Goal: Task Accomplishment & Management: Manage account settings

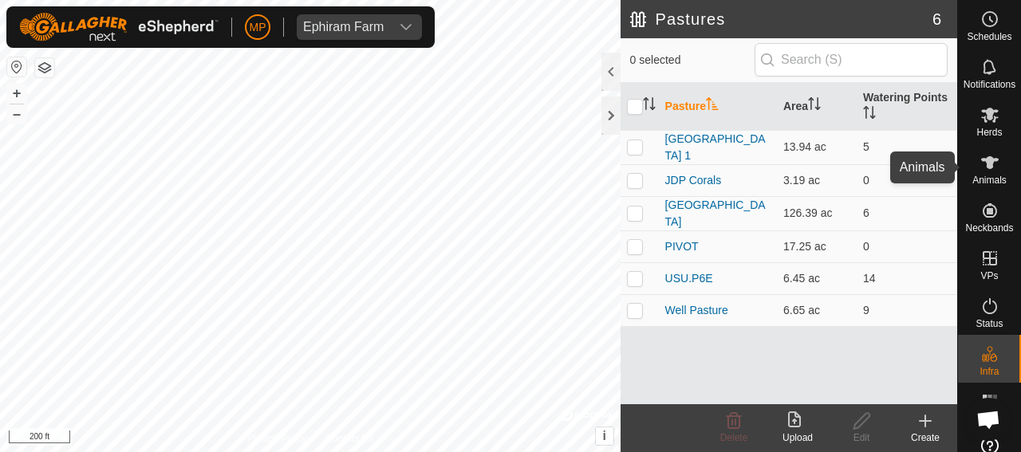
click at [981, 169] on icon at bounding box center [990, 162] width 19 height 19
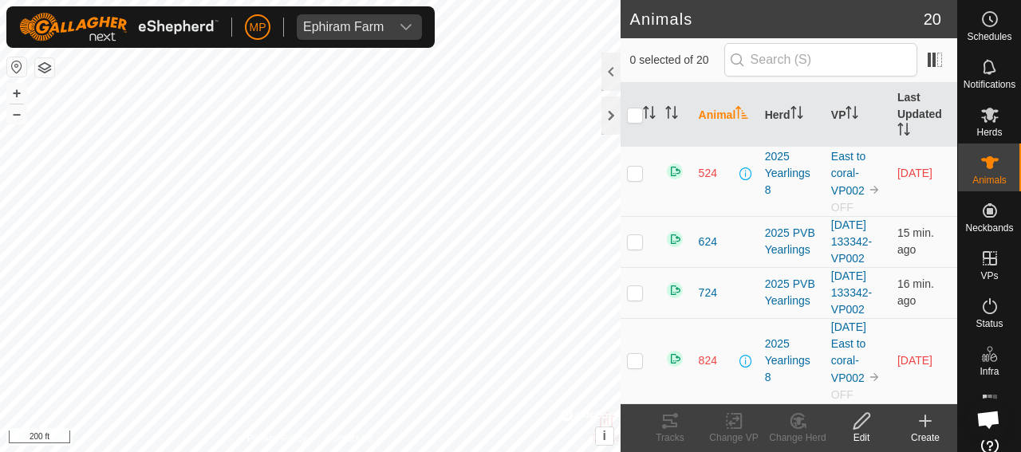
scroll to position [1151, 0]
click at [634, 248] on p-checkbox at bounding box center [635, 241] width 16 height 13
checkbox input "true"
click at [671, 426] on icon at bounding box center [670, 421] width 14 height 13
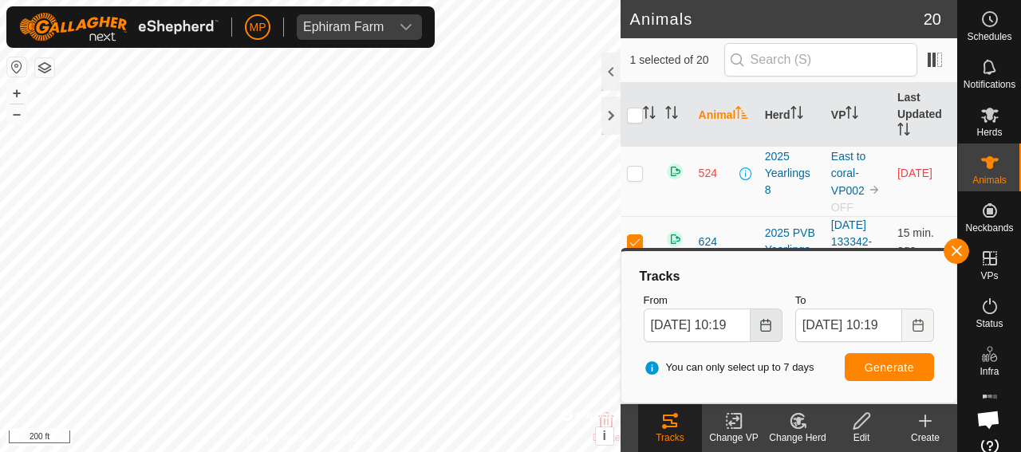
click at [766, 326] on icon "Choose Date" at bounding box center [766, 325] width 13 height 13
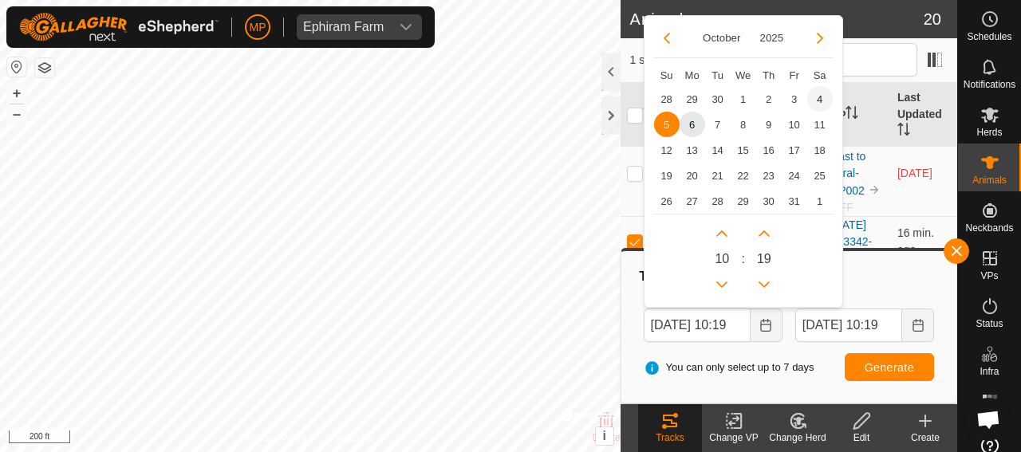
scroll to position [0, 0]
click at [819, 97] on span "4" at bounding box center [821, 99] width 26 height 26
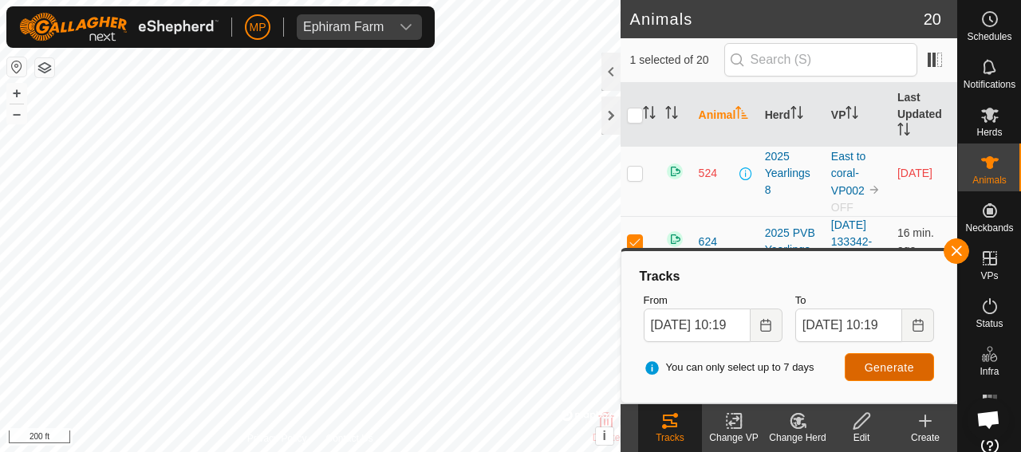
click at [899, 368] on span "Generate" at bounding box center [889, 367] width 49 height 13
click at [766, 322] on icon "Choose Date" at bounding box center [766, 325] width 13 height 13
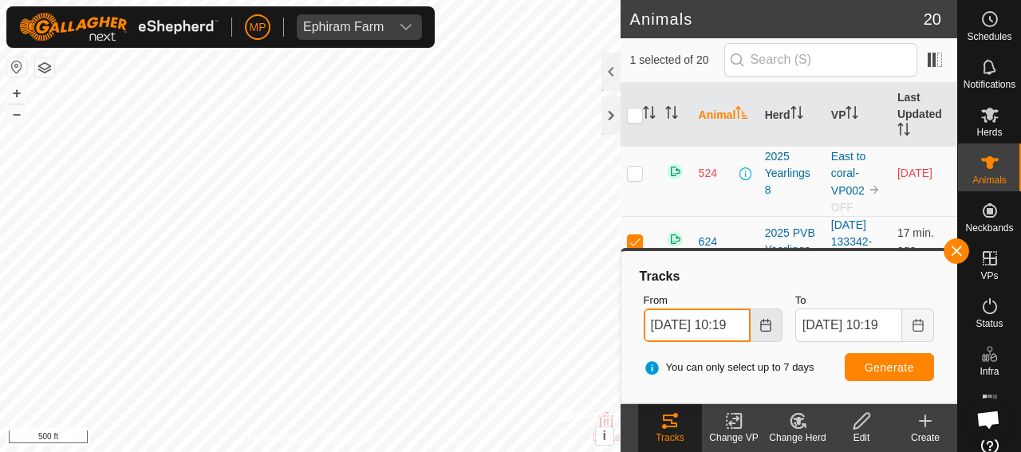
scroll to position [0, 14]
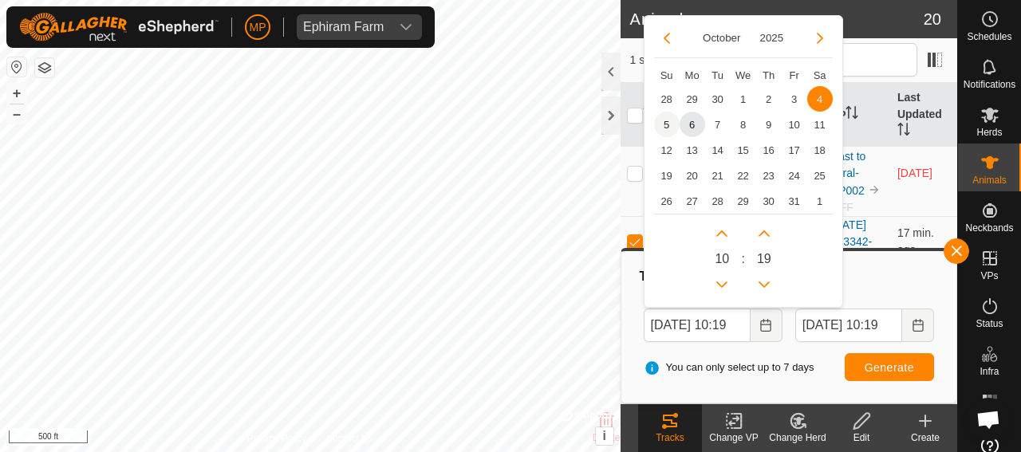
click at [665, 122] on span "5" at bounding box center [667, 125] width 26 height 26
type input "[DATE] 10:19"
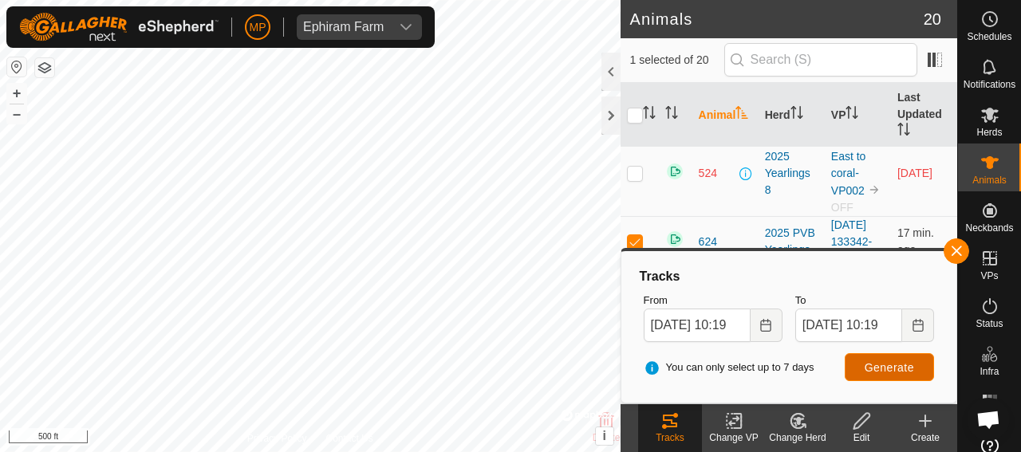
click at [886, 368] on span "Generate" at bounding box center [889, 367] width 49 height 13
click at [637, 235] on p-checkbox at bounding box center [635, 241] width 16 height 13
checkbox input "false"
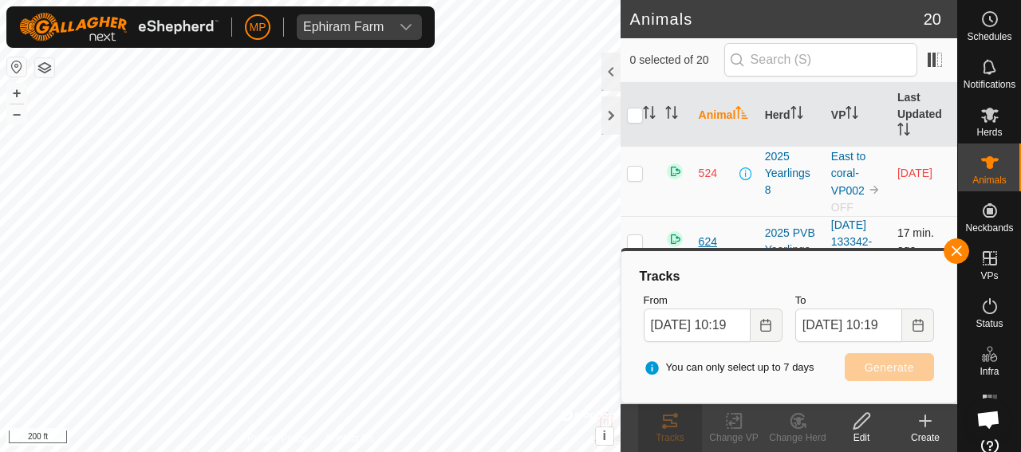
scroll to position [1071, 0]
click at [634, 112] on p-checkbox at bounding box center [635, 105] width 16 height 13
checkbox input "true"
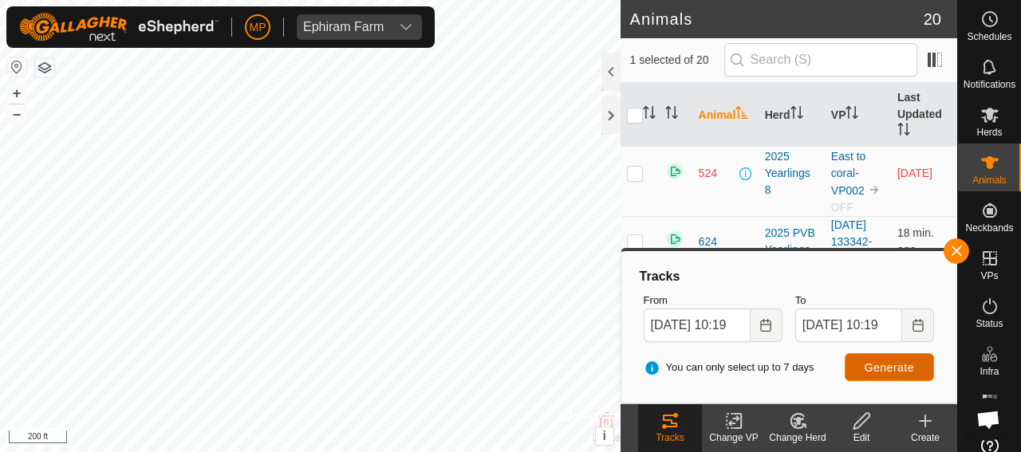
click at [894, 367] on span "Generate" at bounding box center [889, 367] width 49 height 13
click at [763, 326] on icon "Choose Date" at bounding box center [766, 325] width 13 height 13
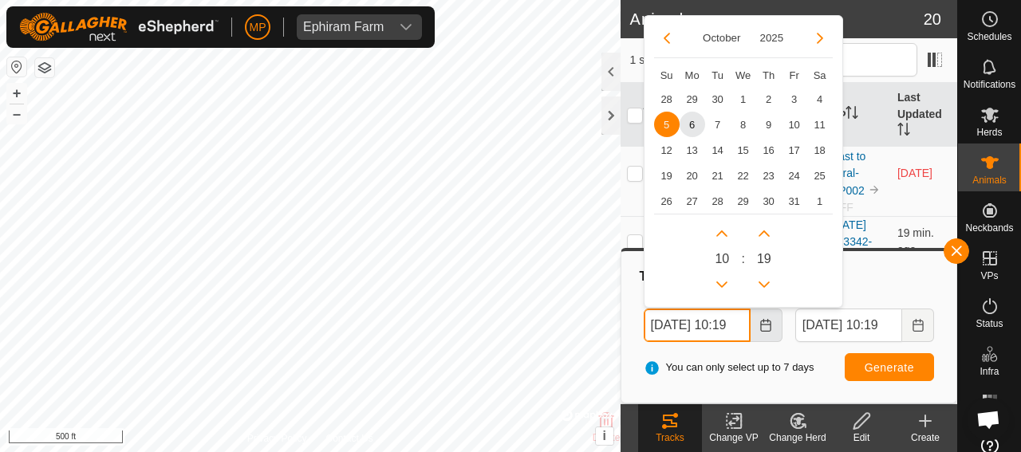
scroll to position [0, 14]
click at [820, 97] on span "4" at bounding box center [821, 99] width 26 height 26
type input "[DATE] 10:19"
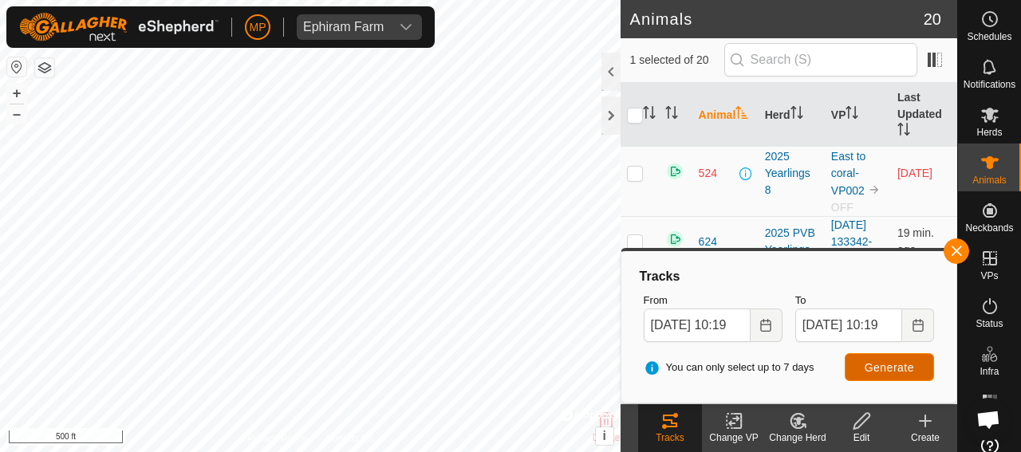
click at [887, 368] on span "Generate" at bounding box center [889, 367] width 49 height 13
click at [916, 326] on icon "Choose Date" at bounding box center [918, 325] width 13 height 13
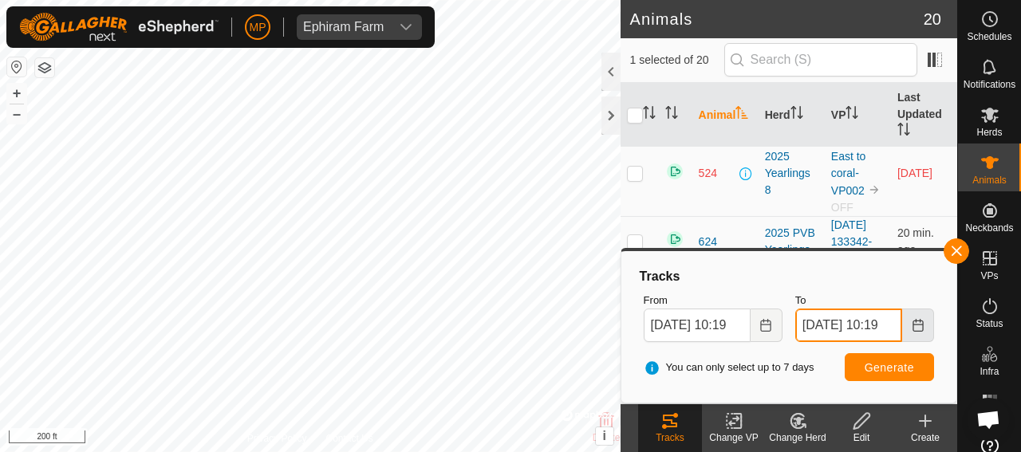
scroll to position [0, 14]
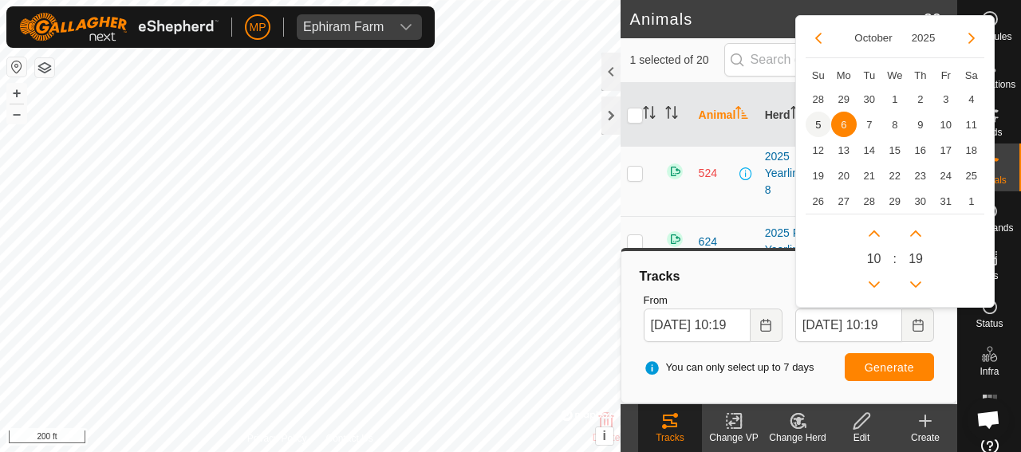
click at [819, 124] on span "5" at bounding box center [819, 125] width 26 height 26
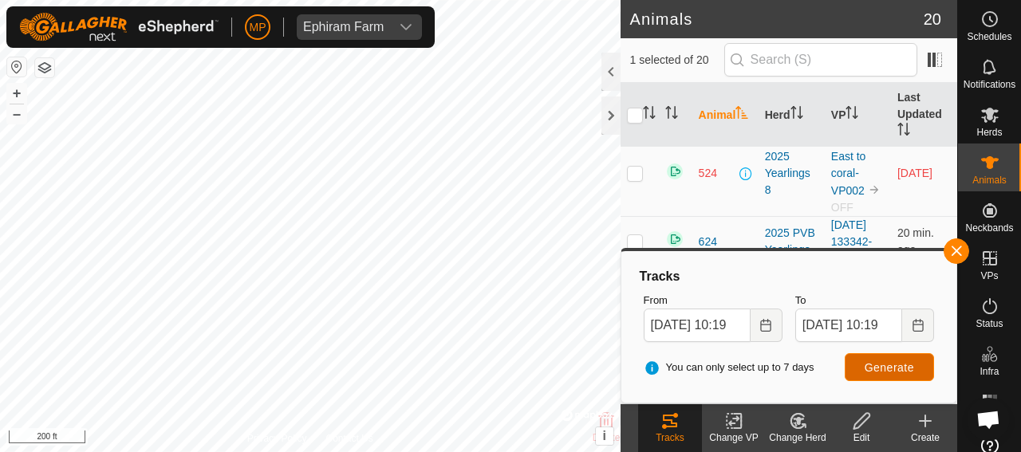
scroll to position [0, 0]
click at [897, 371] on span "Generate" at bounding box center [889, 367] width 49 height 13
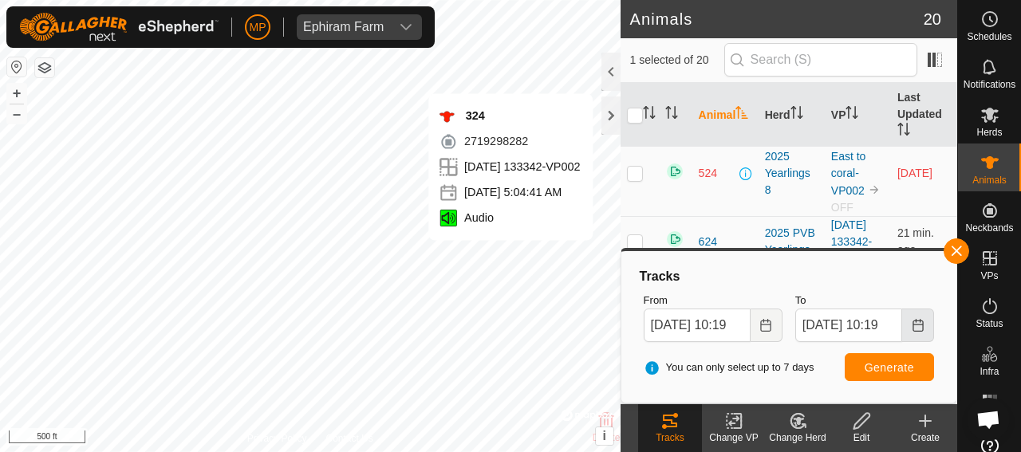
click at [917, 325] on icon "Choose Date" at bounding box center [918, 325] width 13 height 13
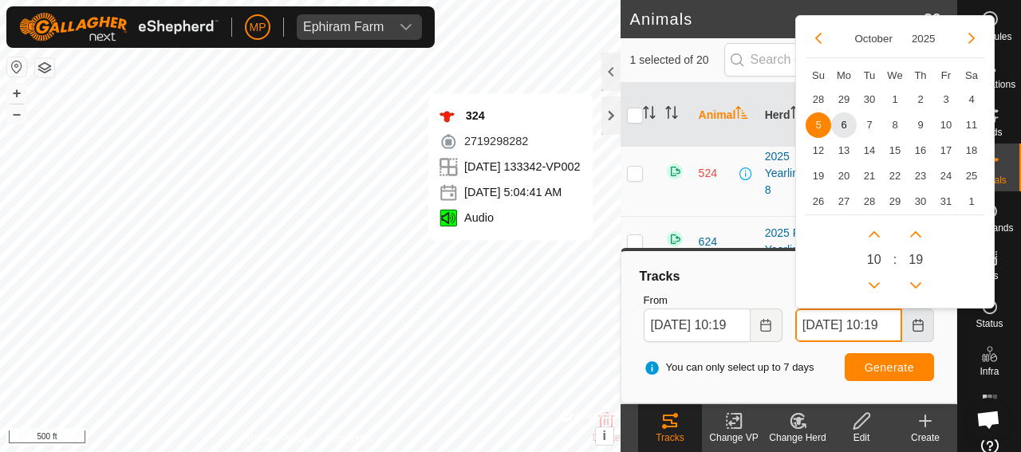
scroll to position [0, 14]
click at [874, 283] on button "Previous Hour" at bounding box center [875, 285] width 26 height 26
click at [872, 235] on button "Next Hour" at bounding box center [875, 234] width 26 height 26
click at [873, 237] on span "Next Hour" at bounding box center [873, 237] width 0 height 0
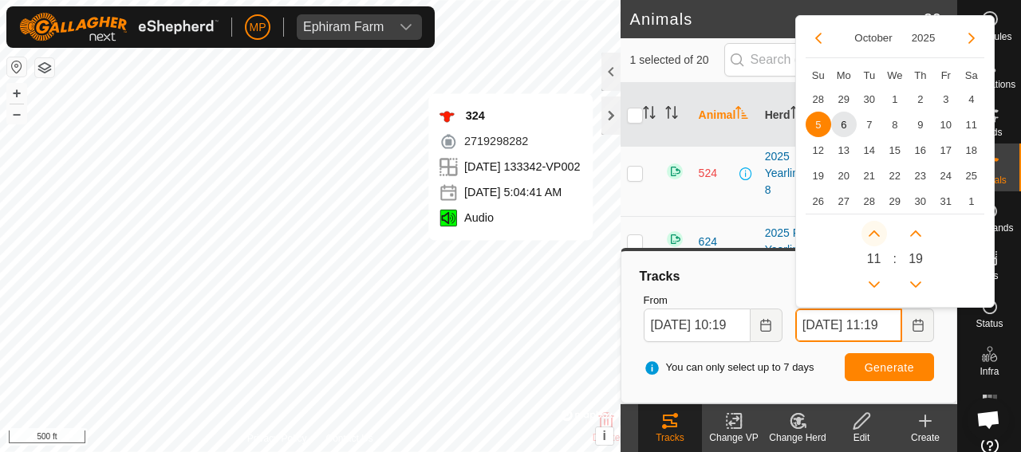
click at [872, 235] on button "Next Hour" at bounding box center [875, 234] width 26 height 26
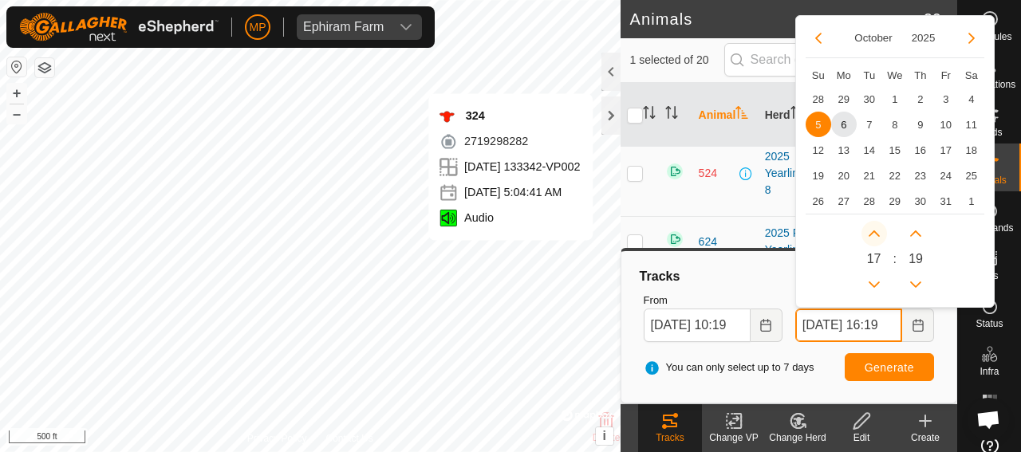
click at [872, 235] on button "Next Hour" at bounding box center [875, 234] width 26 height 26
click at [872, 235] on icon "Next Hour" at bounding box center [874, 233] width 13 height 13
click at [872, 235] on button "Next Hour" at bounding box center [875, 234] width 26 height 26
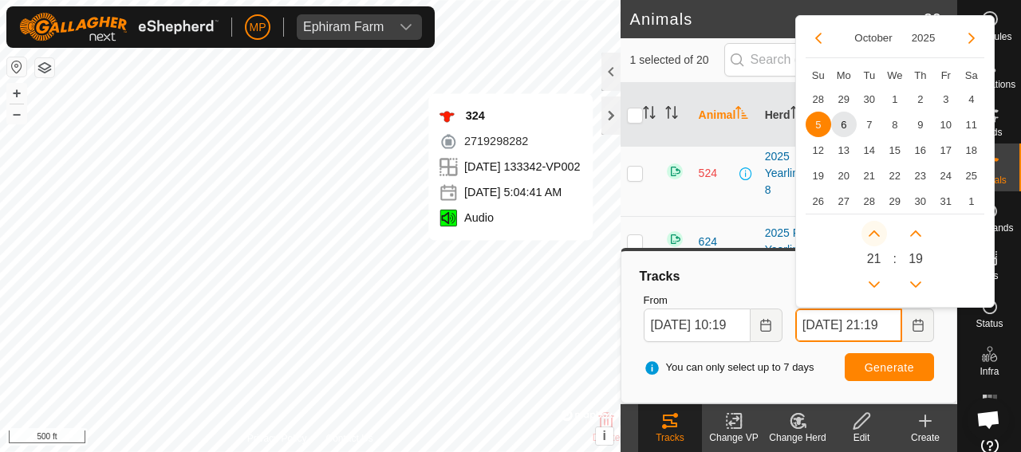
click at [873, 237] on span "Next Hour" at bounding box center [873, 237] width 0 height 0
click at [872, 235] on button "Next Hour" at bounding box center [875, 234] width 26 height 26
click at [874, 282] on button "Previous Hour" at bounding box center [875, 285] width 26 height 26
type input "[DATE] 23:19"
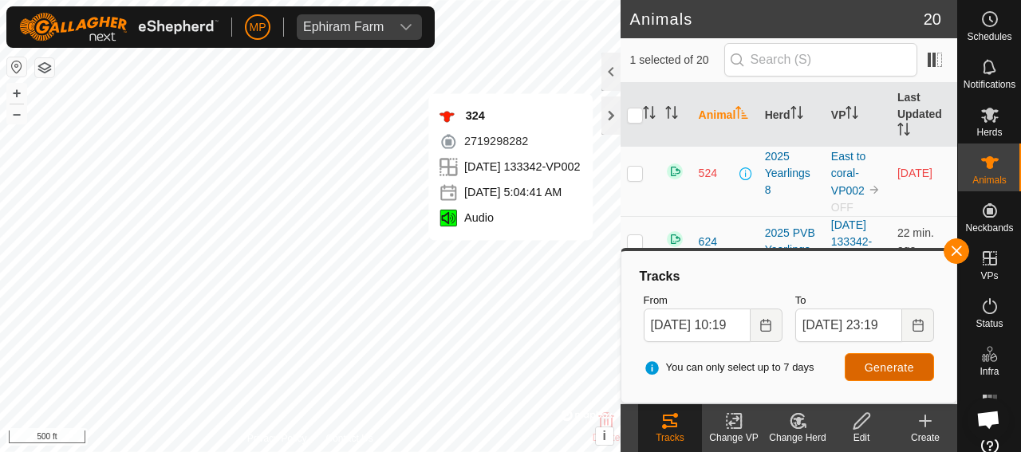
click at [887, 371] on span "Generate" at bounding box center [889, 367] width 49 height 13
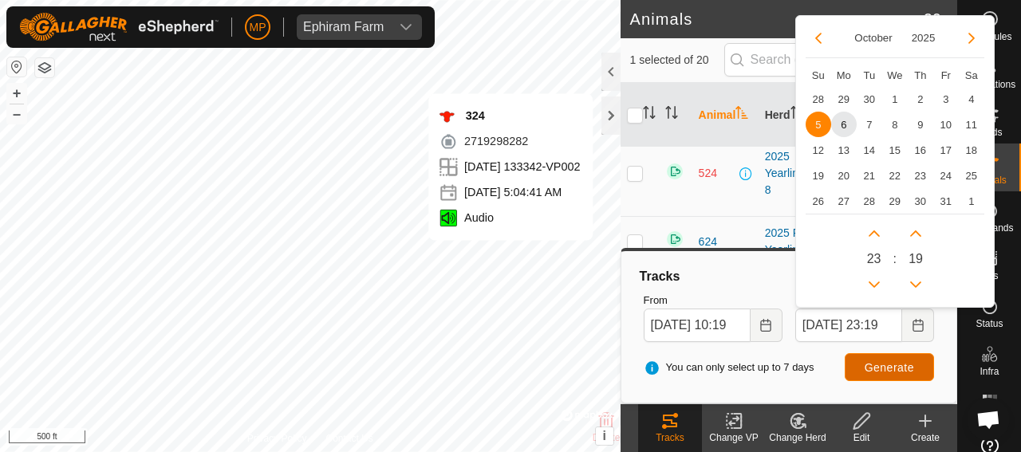
scroll to position [0, 0]
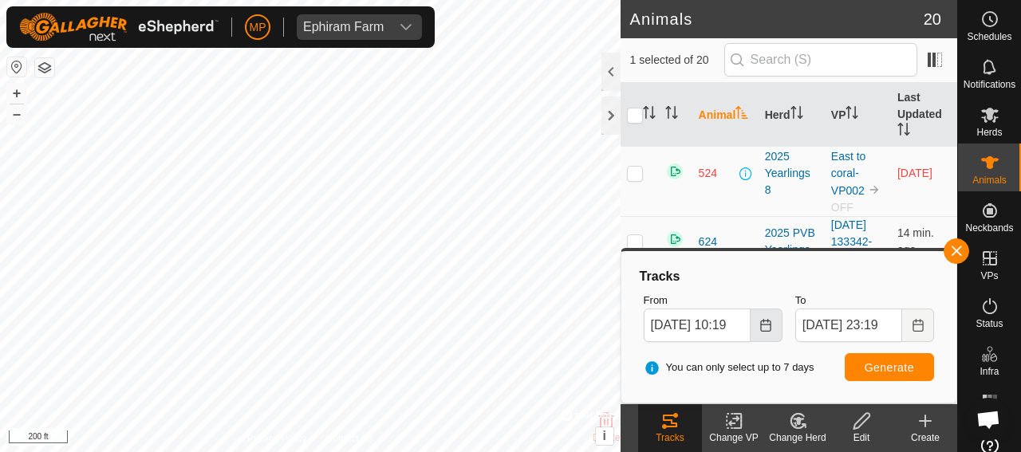
click at [768, 328] on icon "Choose Date" at bounding box center [766, 325] width 13 height 13
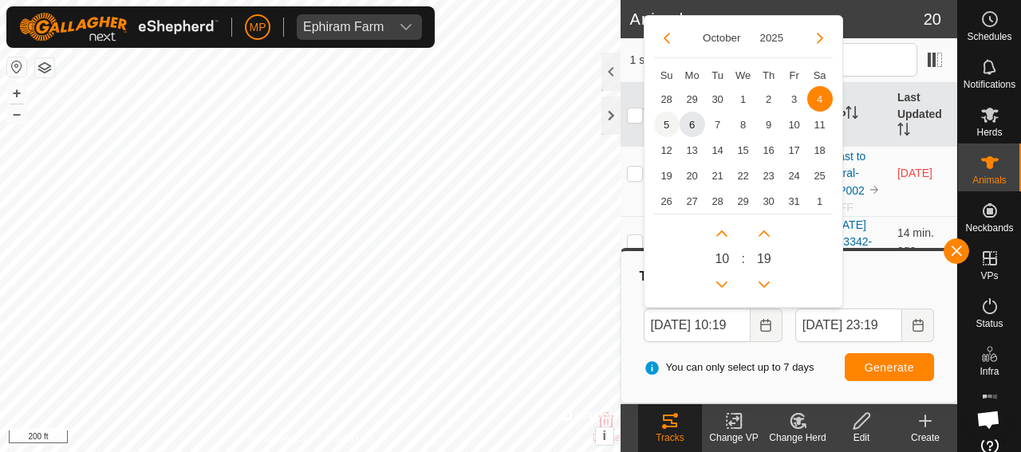
click at [664, 124] on span "5" at bounding box center [667, 125] width 26 height 26
type input "[DATE] 10:19"
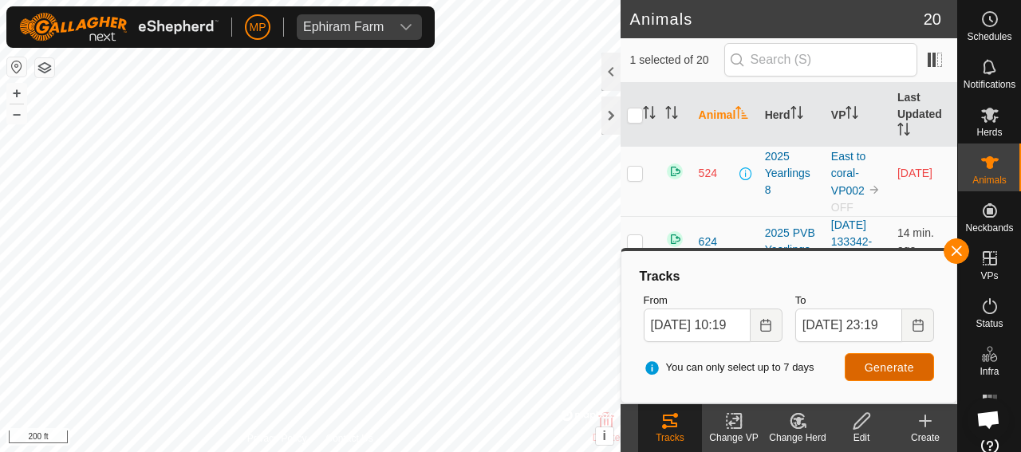
scroll to position [0, 0]
click at [881, 369] on span "Generate" at bounding box center [889, 367] width 49 height 13
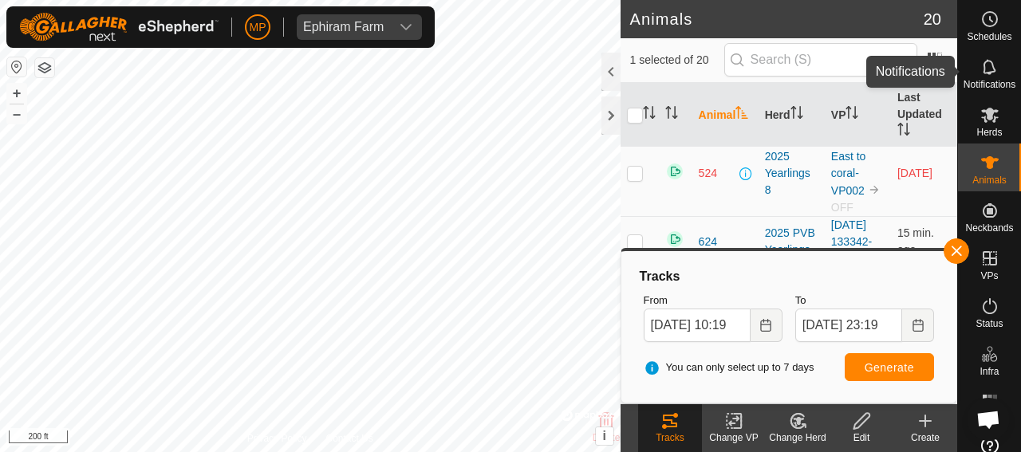
click at [994, 89] on span "Notifications" at bounding box center [990, 85] width 52 height 10
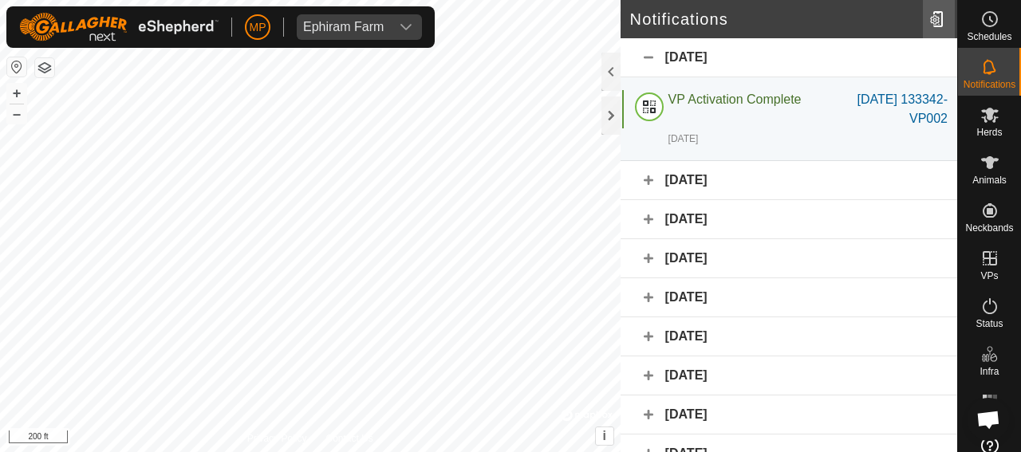
click at [929, 15] on div at bounding box center [939, 19] width 32 height 45
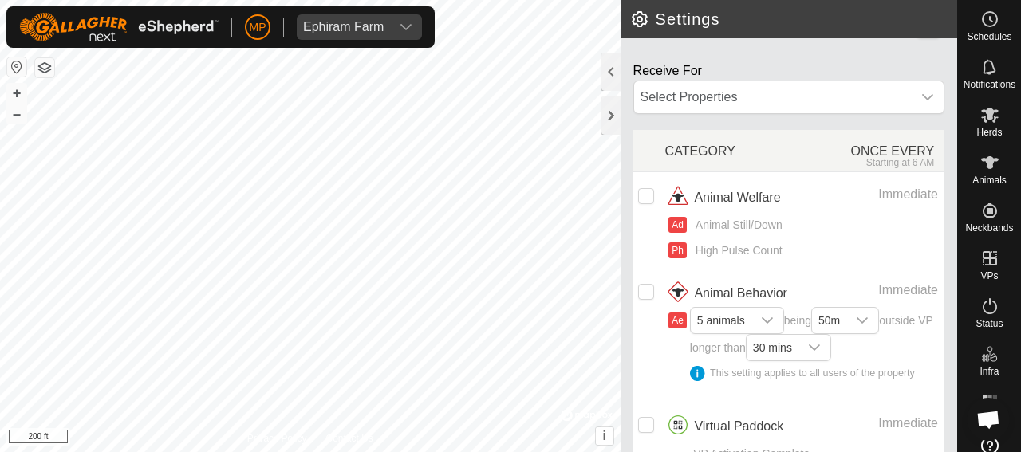
scroll to position [292, 0]
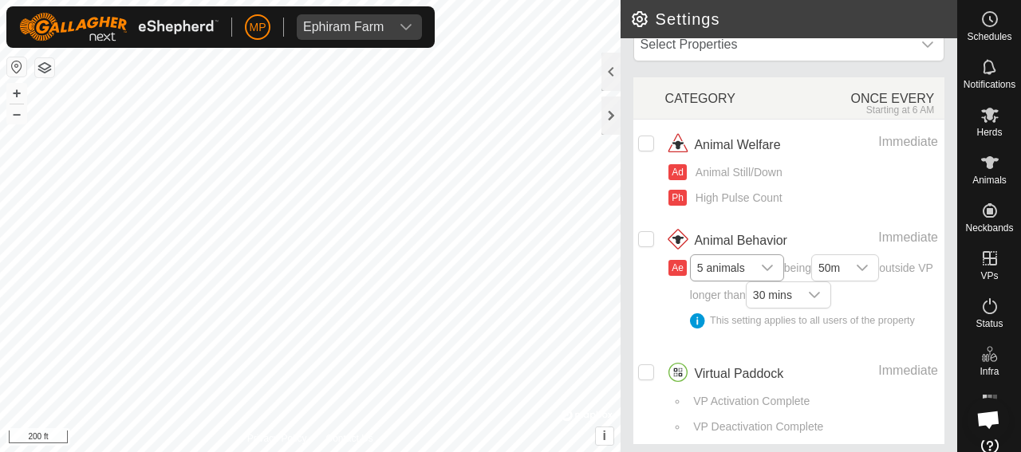
click at [743, 258] on span "5 animals" at bounding box center [721, 268] width 61 height 26
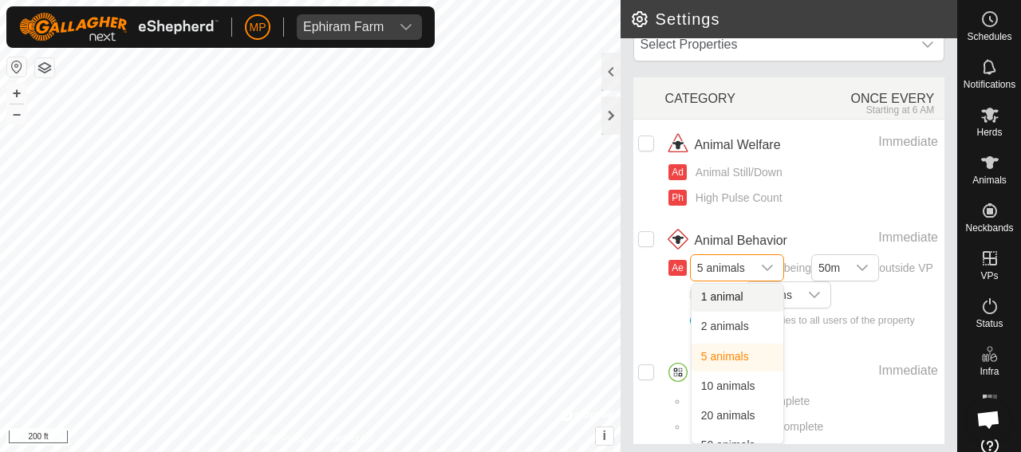
click at [734, 292] on li "1 animal" at bounding box center [738, 298] width 92 height 28
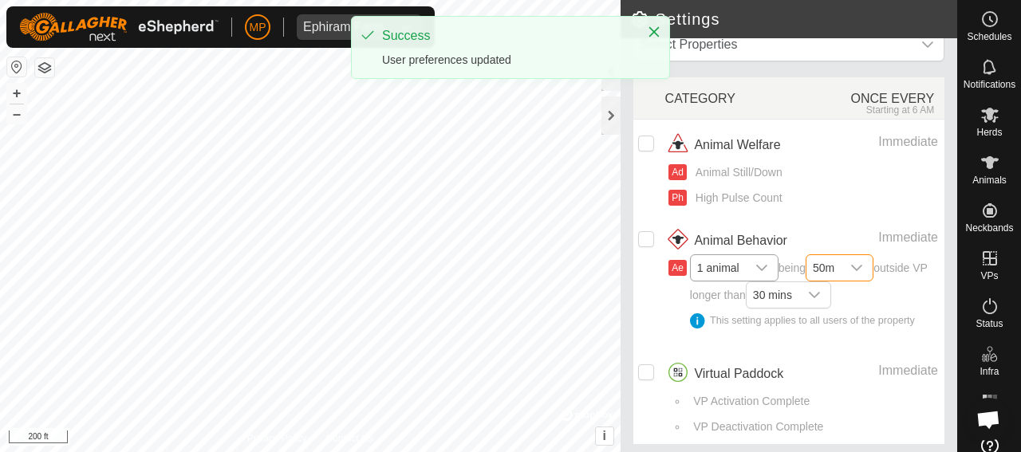
click at [827, 264] on span "50m" at bounding box center [824, 268] width 34 height 26
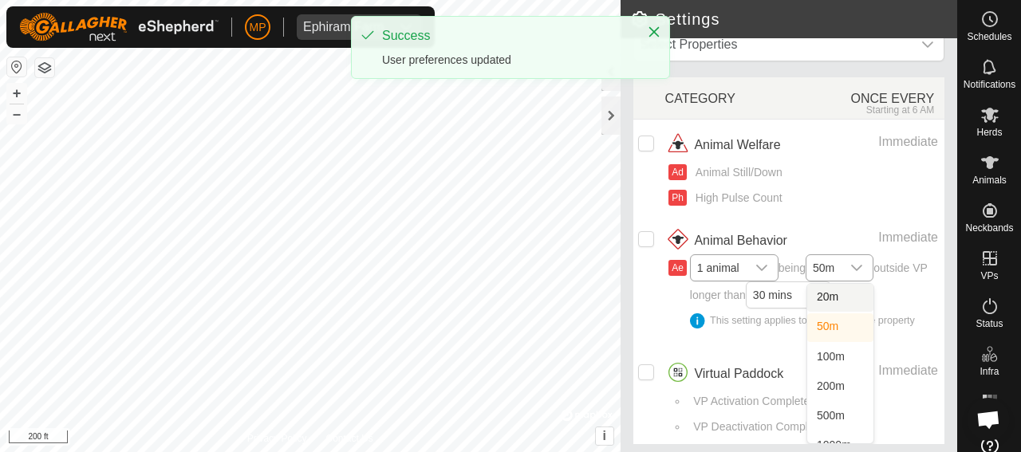
click at [830, 292] on li "20m" at bounding box center [841, 298] width 66 height 28
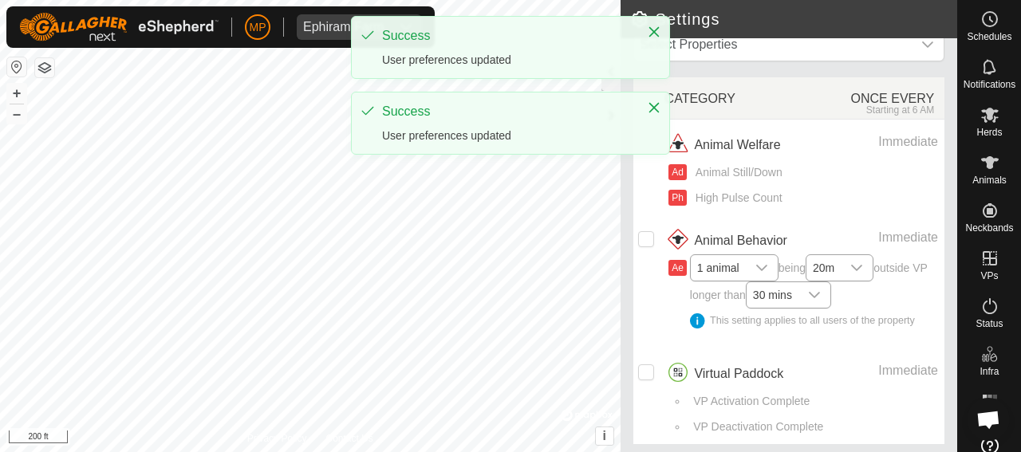
click at [820, 293] on div "dropdown trigger" at bounding box center [815, 295] width 32 height 26
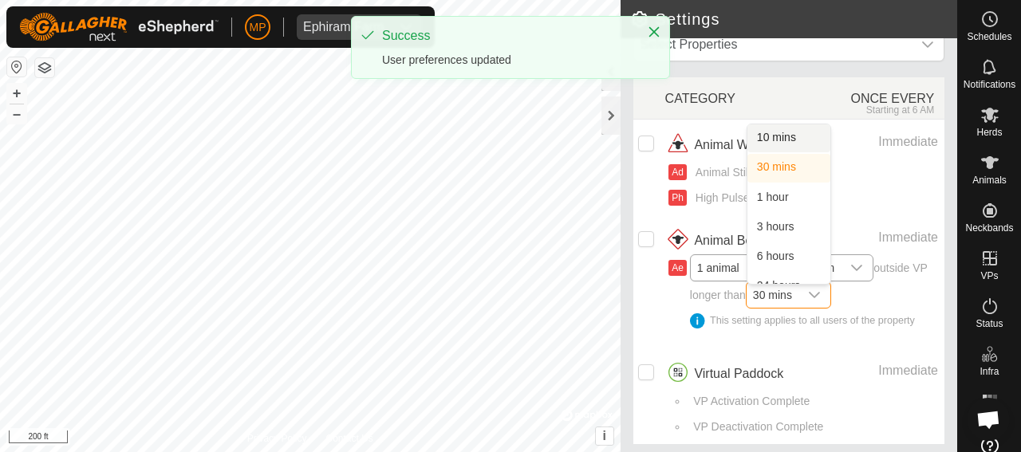
scroll to position [17, 0]
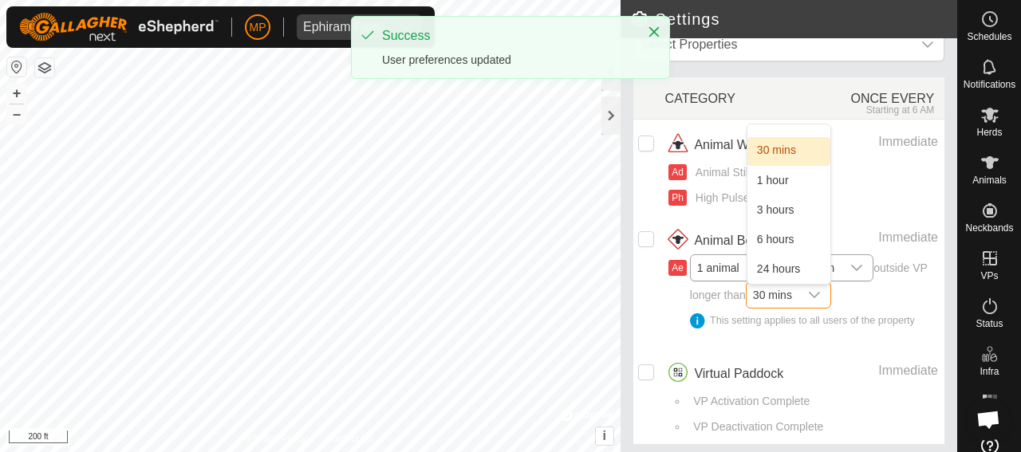
drag, startPoint x: 795, startPoint y: 144, endPoint x: 784, endPoint y: 129, distance: 18.8
click at [785, 129] on ul "10 mins 30 mins 1 hour 3 hours 6 hours 24 hours" at bounding box center [789, 196] width 83 height 176
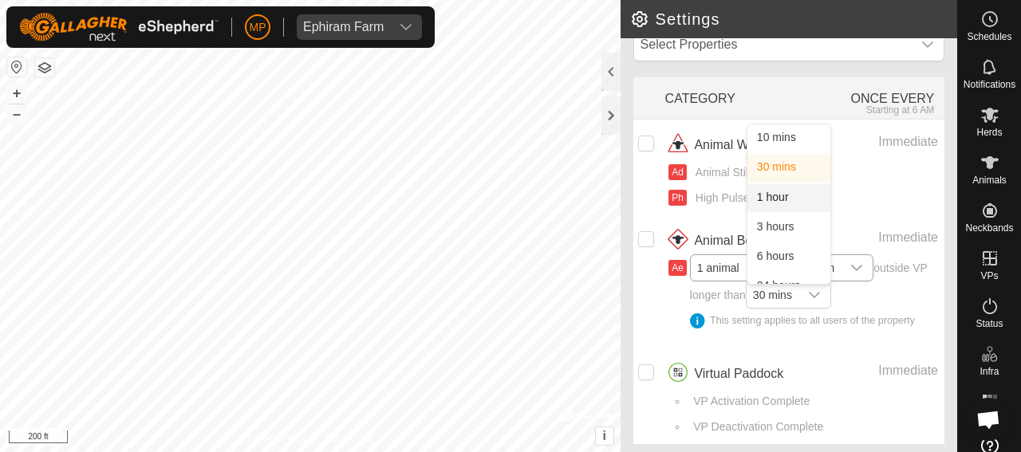
click at [640, 274] on td at bounding box center [650, 281] width 32 height 133
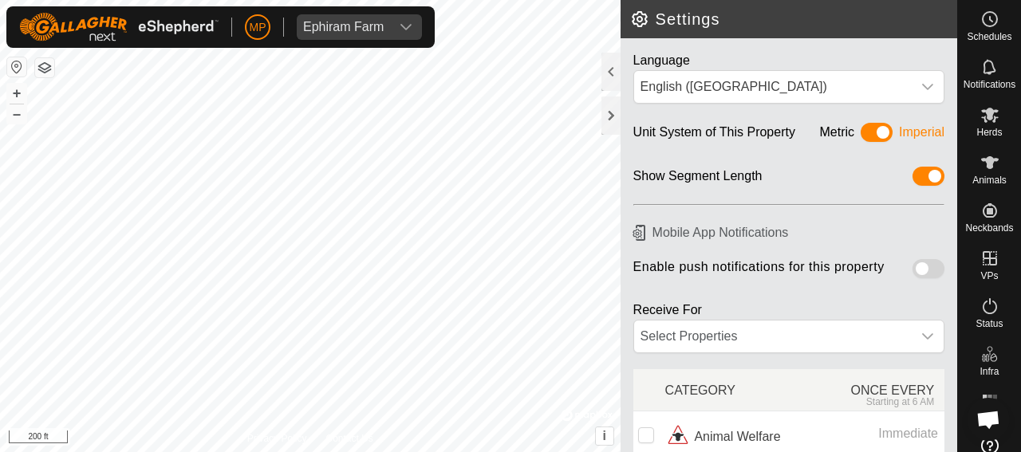
click at [864, 131] on span at bounding box center [877, 132] width 32 height 19
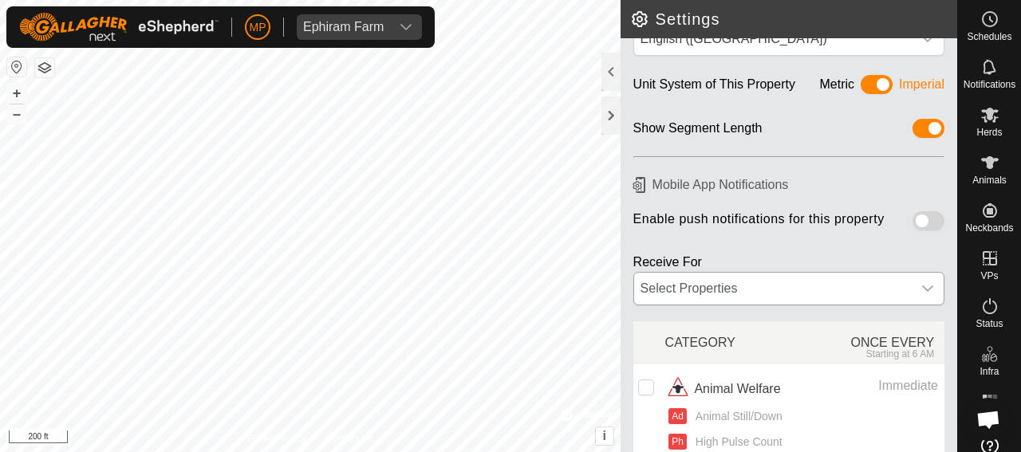
scroll to position [239, 0]
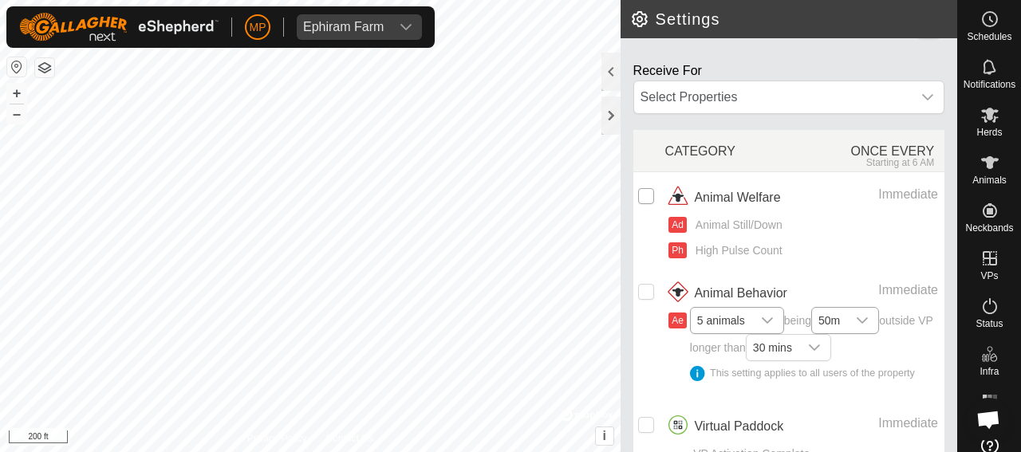
click at [646, 194] on input "checkbox" at bounding box center [646, 196] width 16 height 16
checkbox input "true"
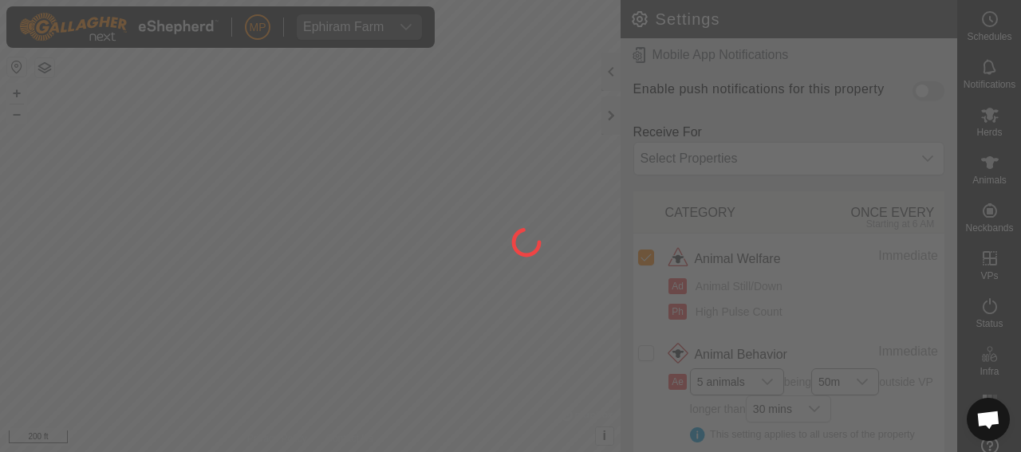
scroll to position [0, 0]
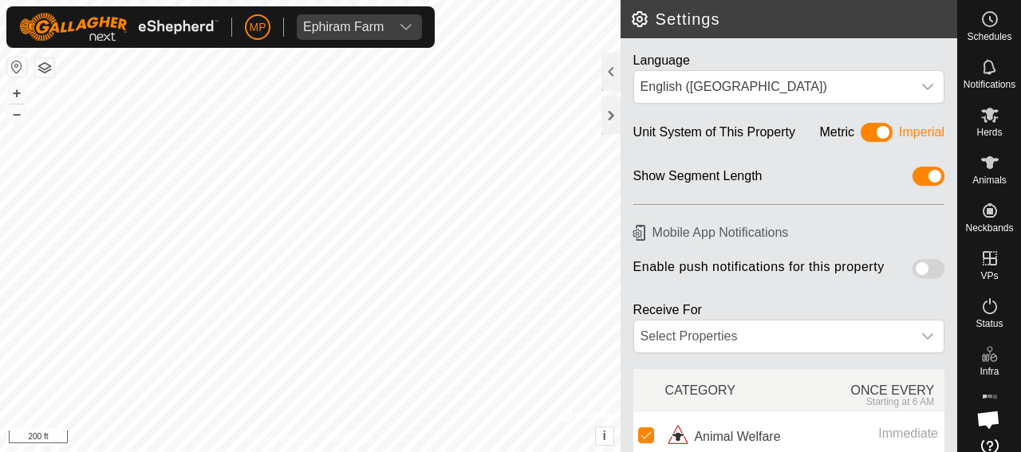
click at [924, 268] on span at bounding box center [929, 268] width 32 height 19
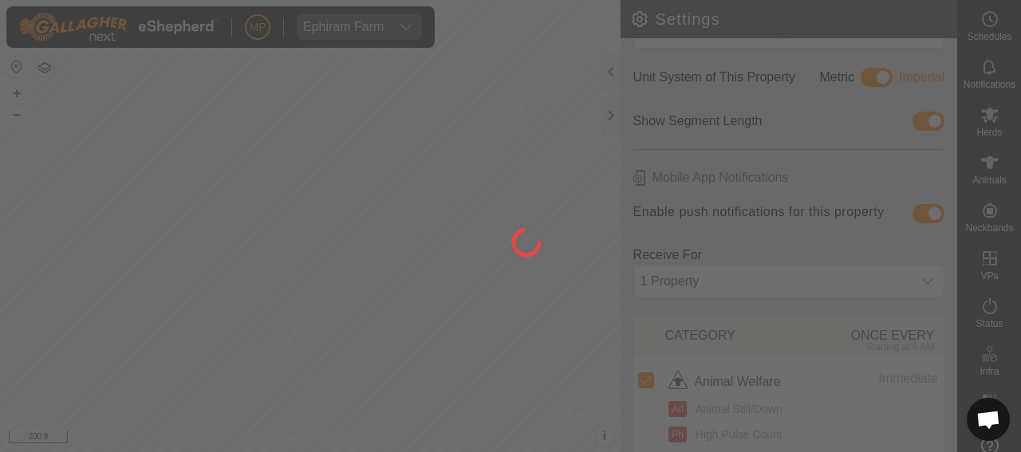
scroll to position [80, 0]
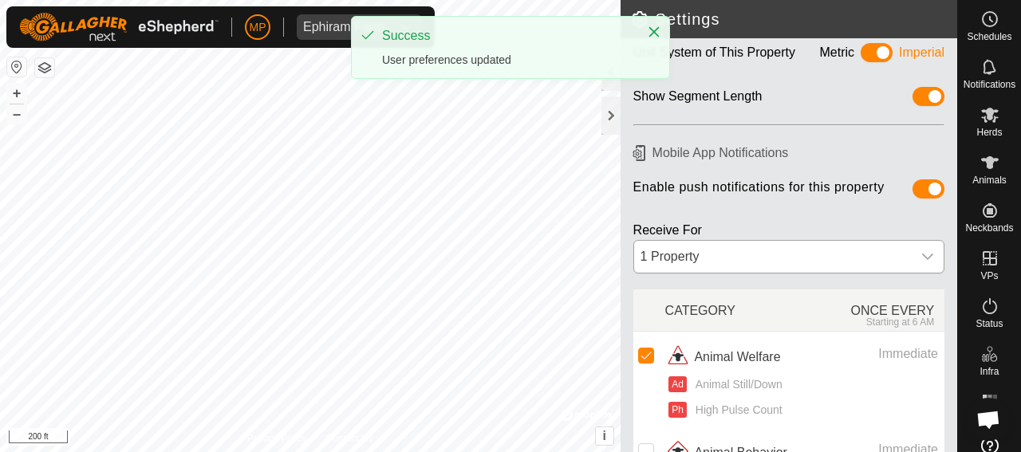
click at [861, 263] on div "1 Property" at bounding box center [773, 257] width 278 height 32
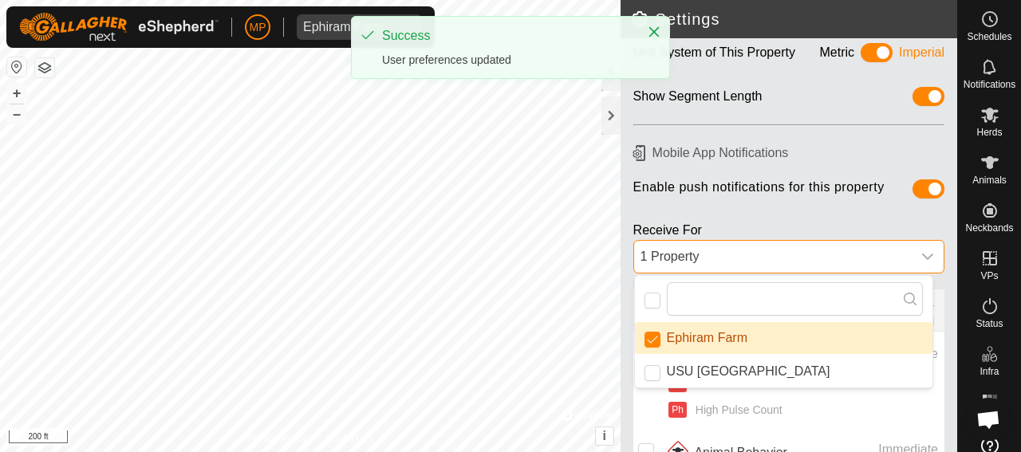
scroll to position [10, 67]
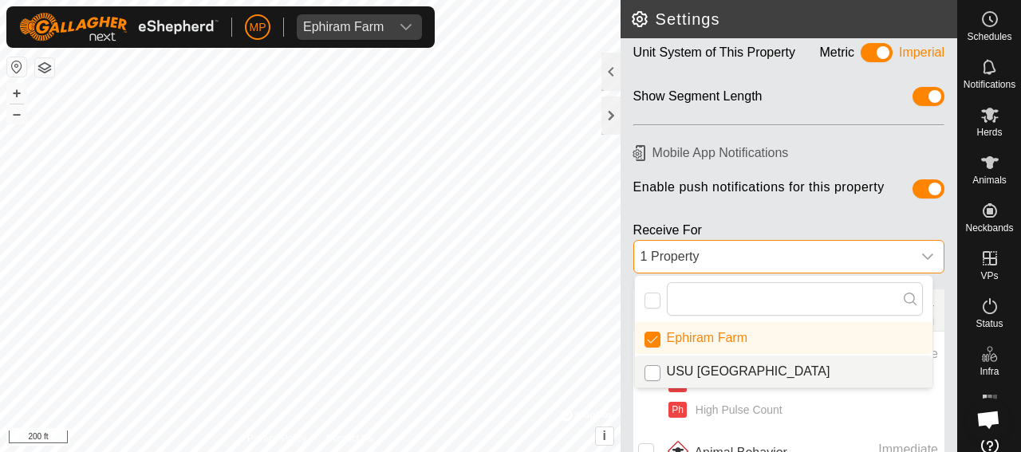
click at [656, 365] on input "USU South Farm" at bounding box center [653, 373] width 16 height 16
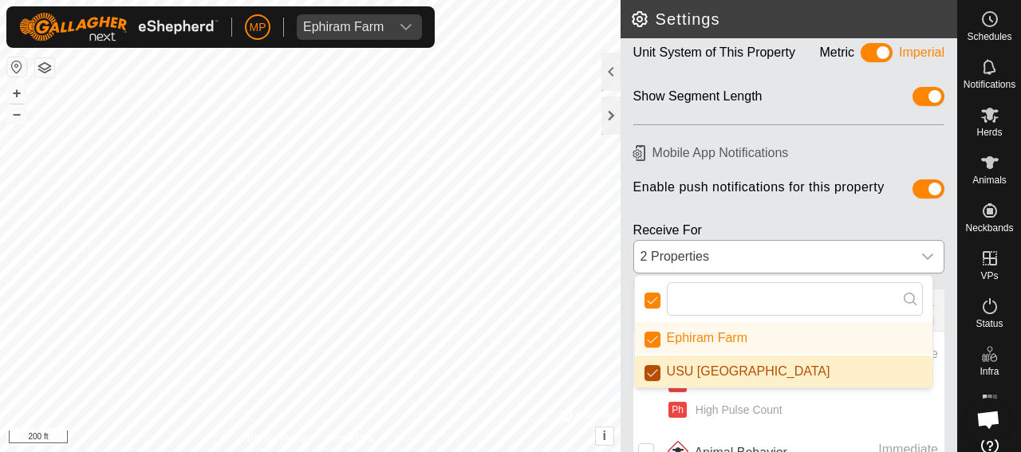
checkbox input "true"
checkbox input "false"
click at [650, 373] on input "USU South Farm" at bounding box center [653, 373] width 16 height 16
checkbox input "false"
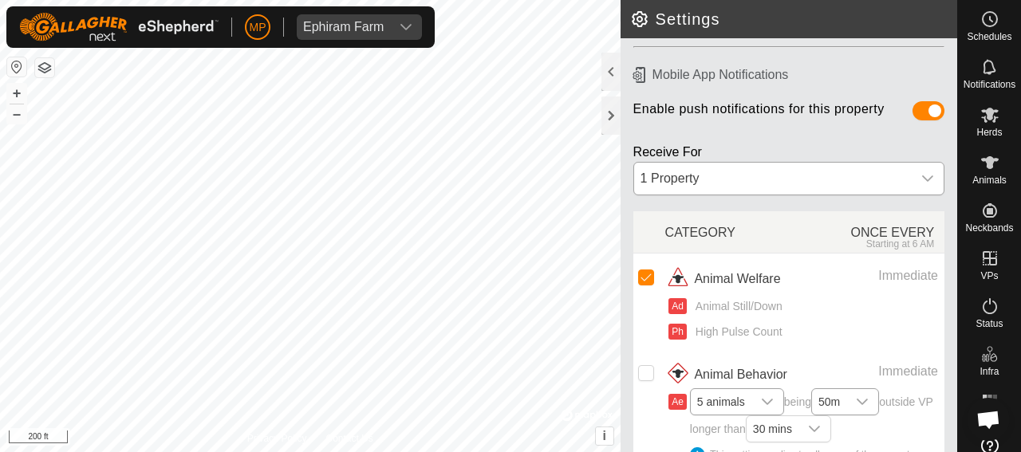
scroll to position [132, 0]
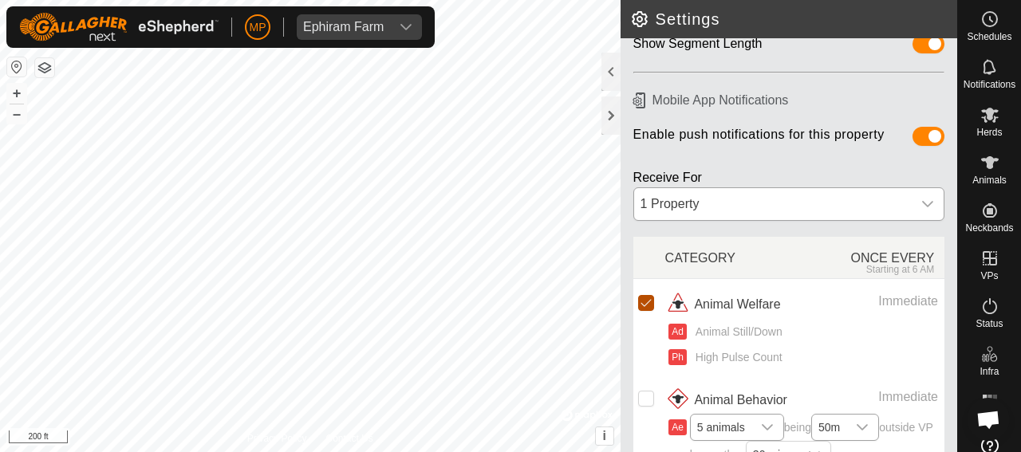
click at [646, 302] on input "Row Selected" at bounding box center [646, 303] width 16 height 16
checkbox input "false"
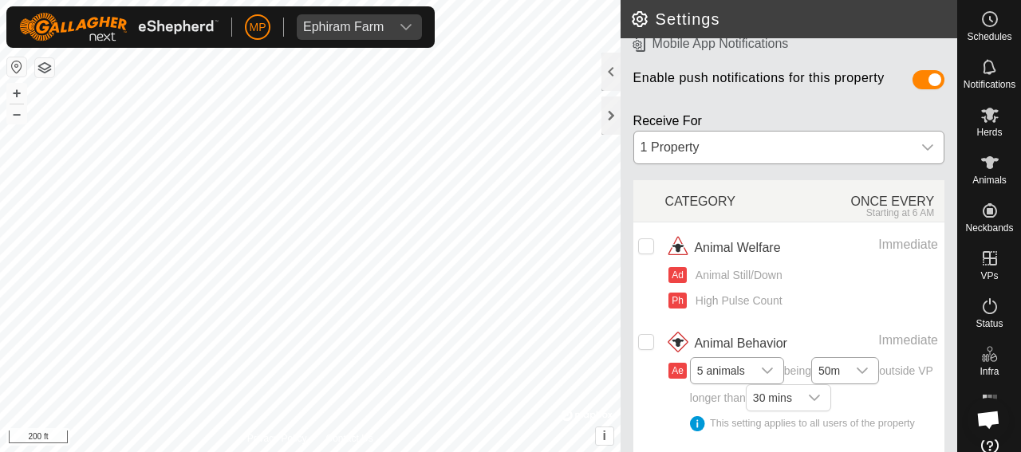
scroll to position [212, 0]
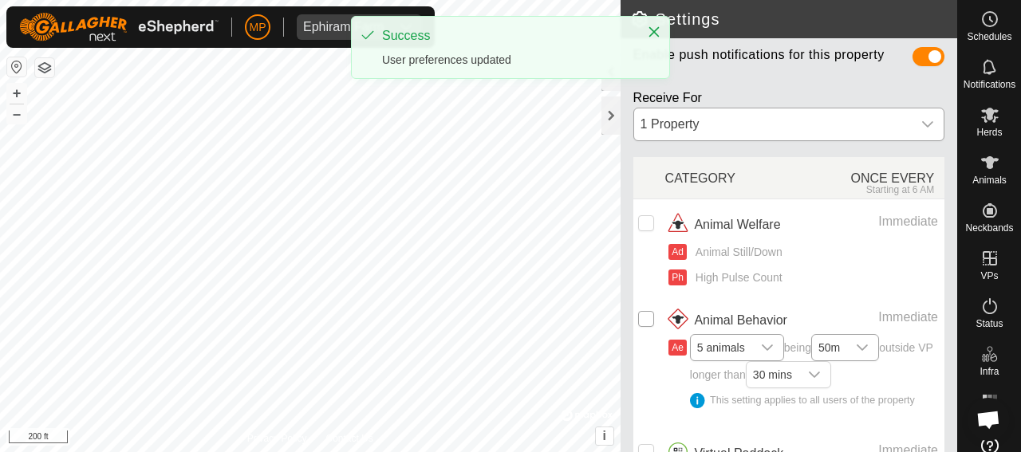
click at [646, 318] on input "Row Unselected" at bounding box center [646, 319] width 16 height 16
checkbox input "true"
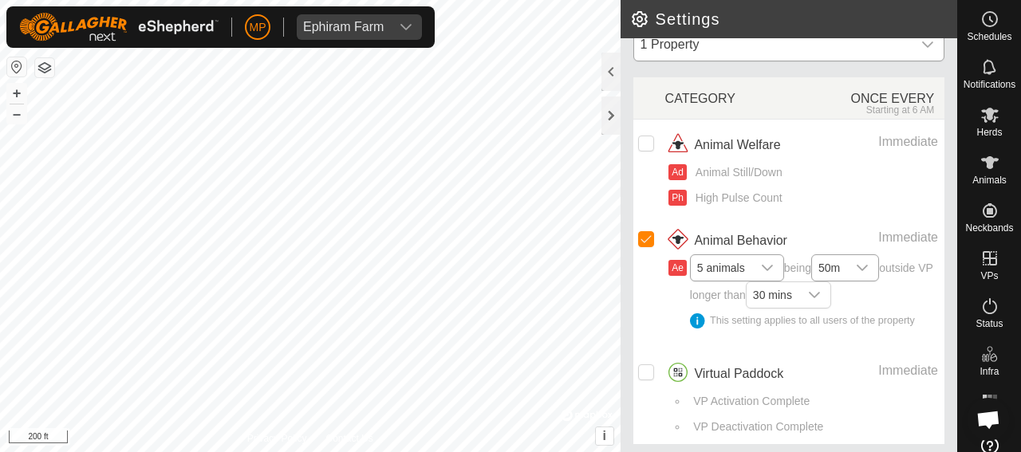
click at [767, 264] on icon "dropdown trigger" at bounding box center [767, 268] width 13 height 13
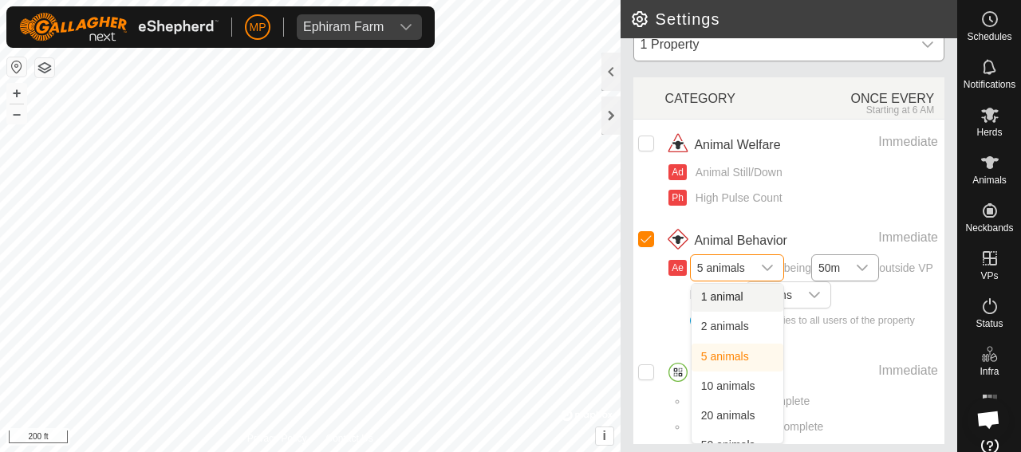
click at [734, 292] on li "1 animal" at bounding box center [738, 298] width 92 height 28
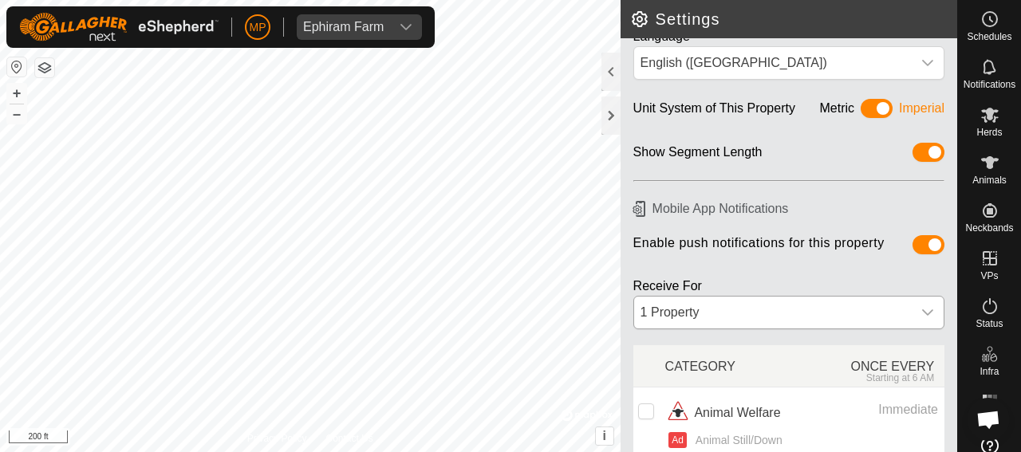
scroll to position [0, 0]
